Goal: Communication & Community: Connect with others

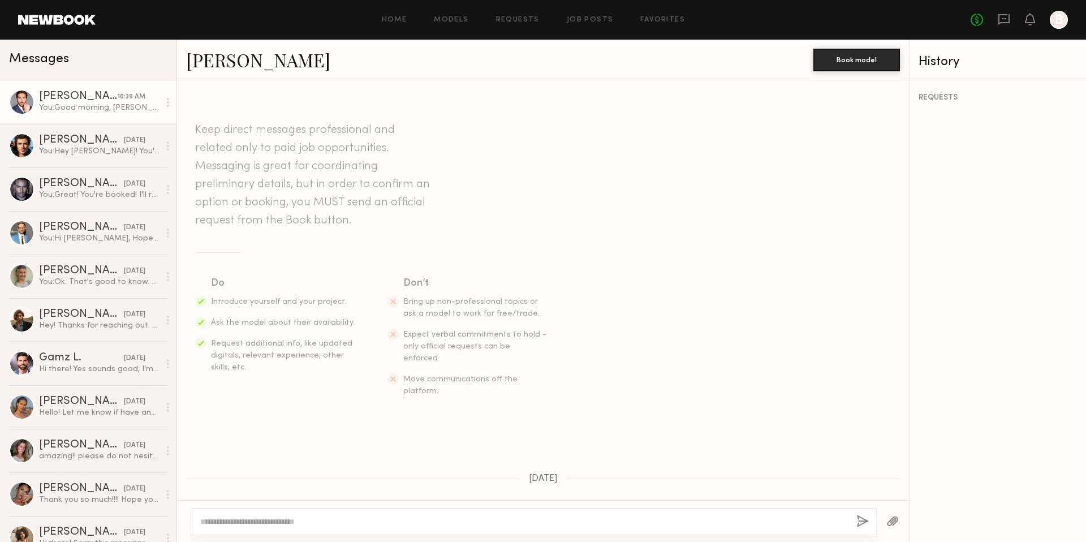
scroll to position [2458, 0]
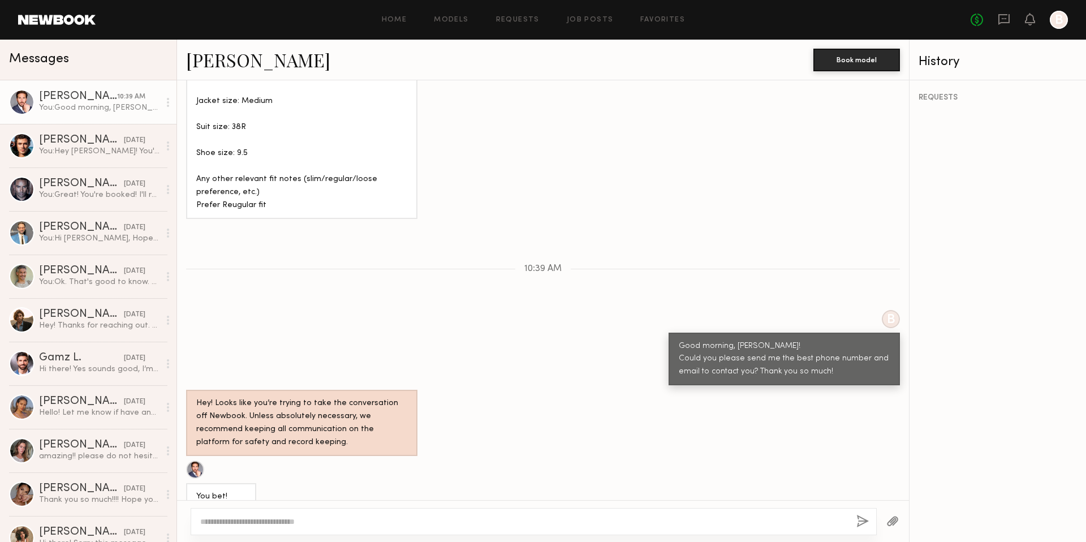
click at [195, 515] on div "[EMAIL_ADDRESS][DOMAIN_NAME] [PHONE_NUMBER]" at bounding box center [264, 541] width 156 height 53
drag, startPoint x: 249, startPoint y: 480, endPoint x: 192, endPoint y: 473, distance: 57.0
copy div "(717)468-4642"
click at [316, 515] on div "[EMAIL_ADDRESS][DOMAIN_NAME] [PHONE_NUMBER]" at bounding box center [264, 541] width 156 height 53
drag, startPoint x: 315, startPoint y: 450, endPoint x: 193, endPoint y: 449, distance: 121.1
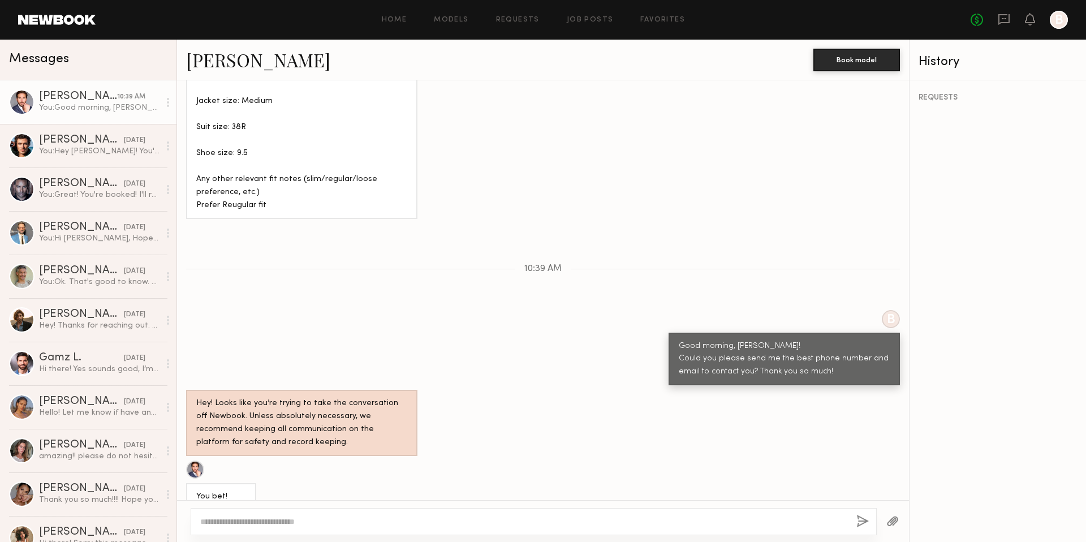
click at [193, 515] on div "[EMAIL_ADDRESS][DOMAIN_NAME] [PHONE_NUMBER]" at bounding box center [264, 541] width 156 height 53
copy div "CoreyRandallMartin@gmail.com"
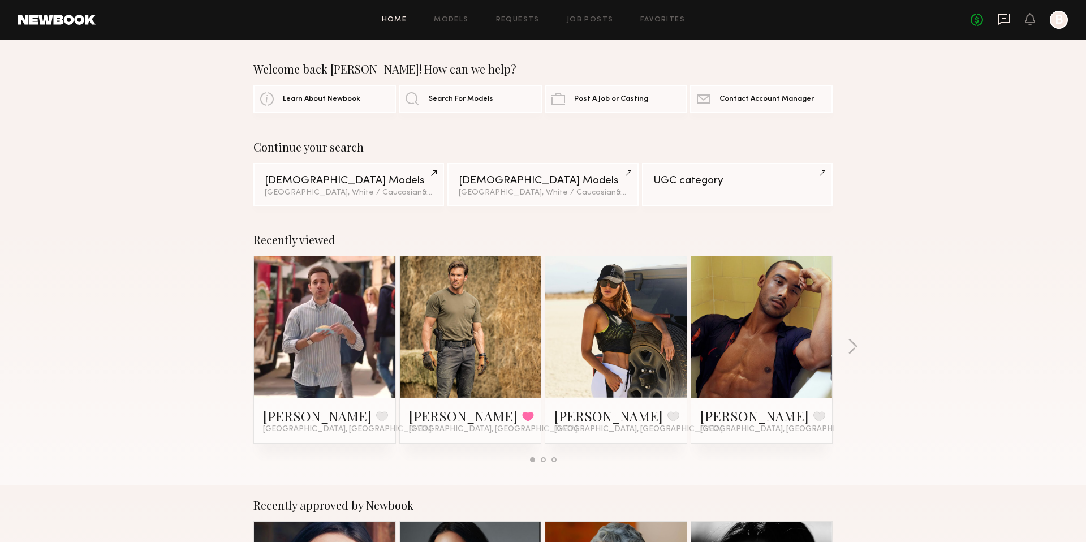
click at [1007, 22] on icon at bounding box center [1003, 19] width 11 height 11
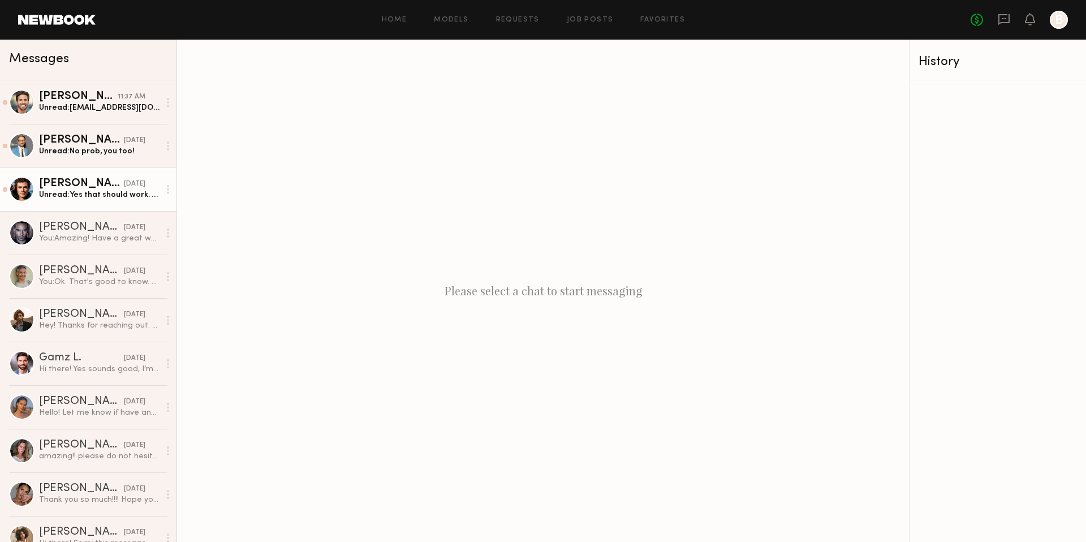
click at [124, 184] on div "[DATE]" at bounding box center [134, 184] width 21 height 11
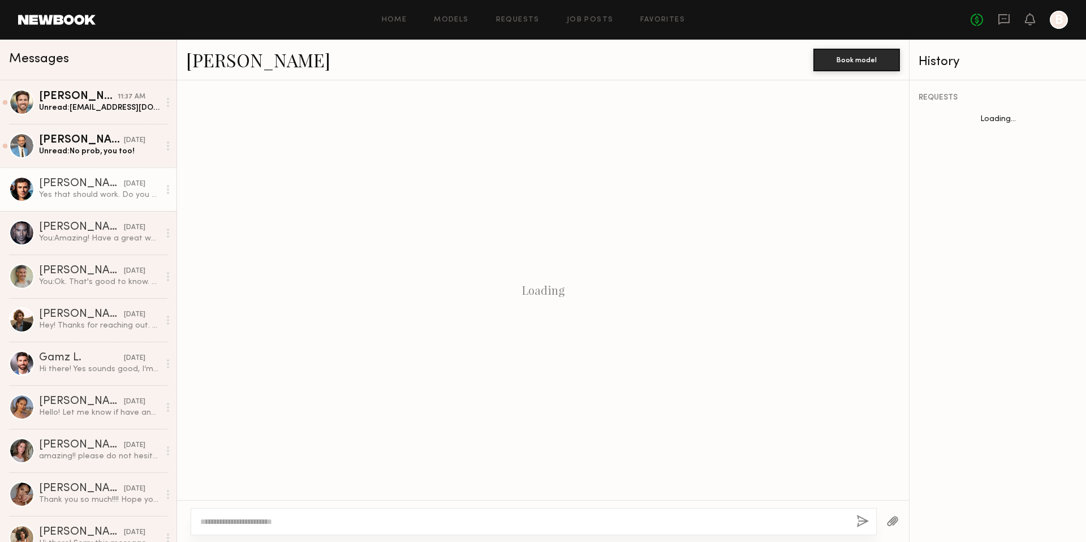
scroll to position [739, 0]
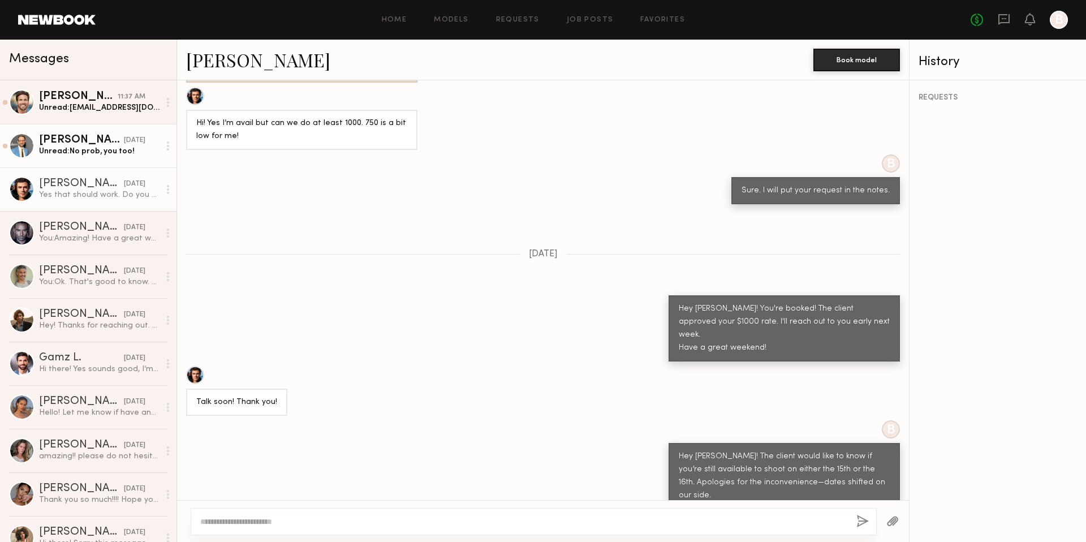
click at [79, 138] on div "[PERSON_NAME]" at bounding box center [81, 140] width 85 height 11
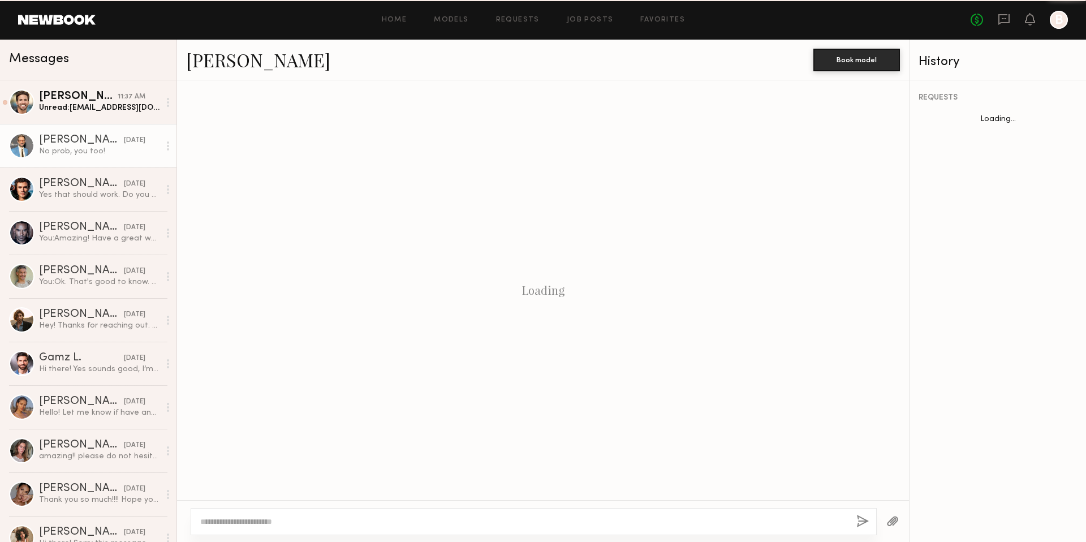
click at [79, 138] on div "[PERSON_NAME]" at bounding box center [81, 140] width 85 height 11
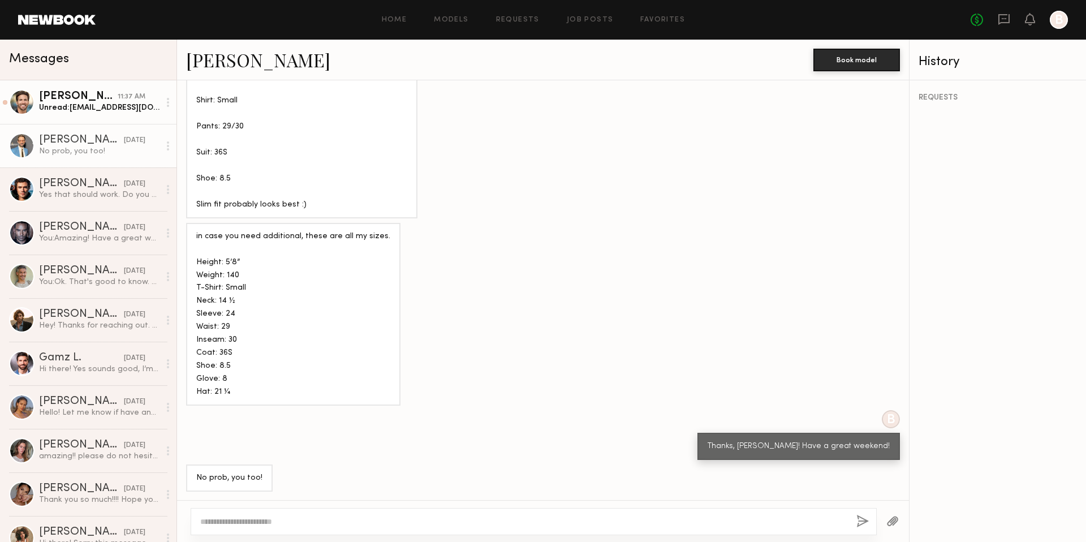
scroll to position [1122, 0]
click at [92, 98] on div "[PERSON_NAME]" at bounding box center [78, 96] width 79 height 11
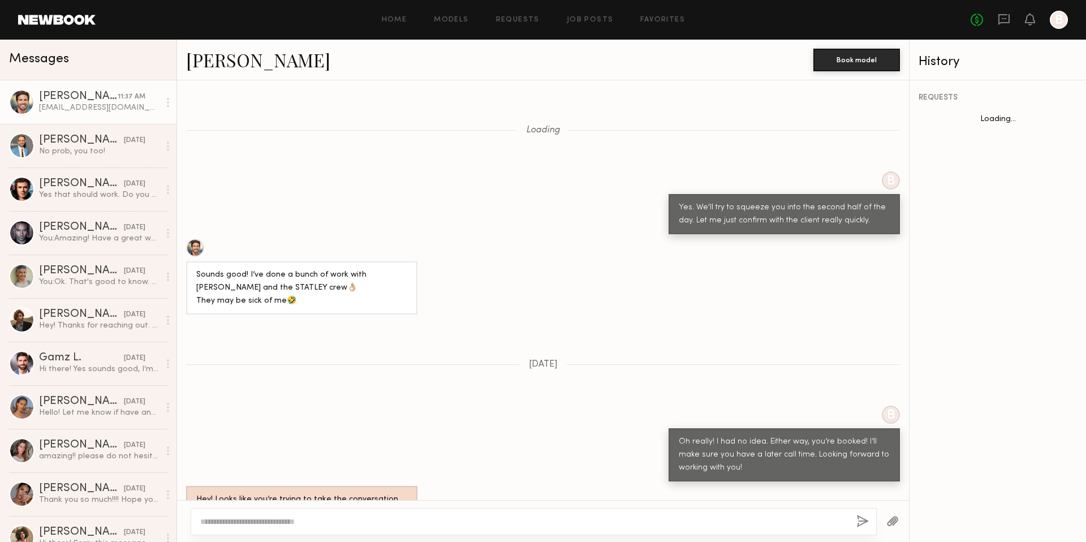
scroll to position [1169, 0]
